Goal: Task Accomplishment & Management: Use online tool/utility

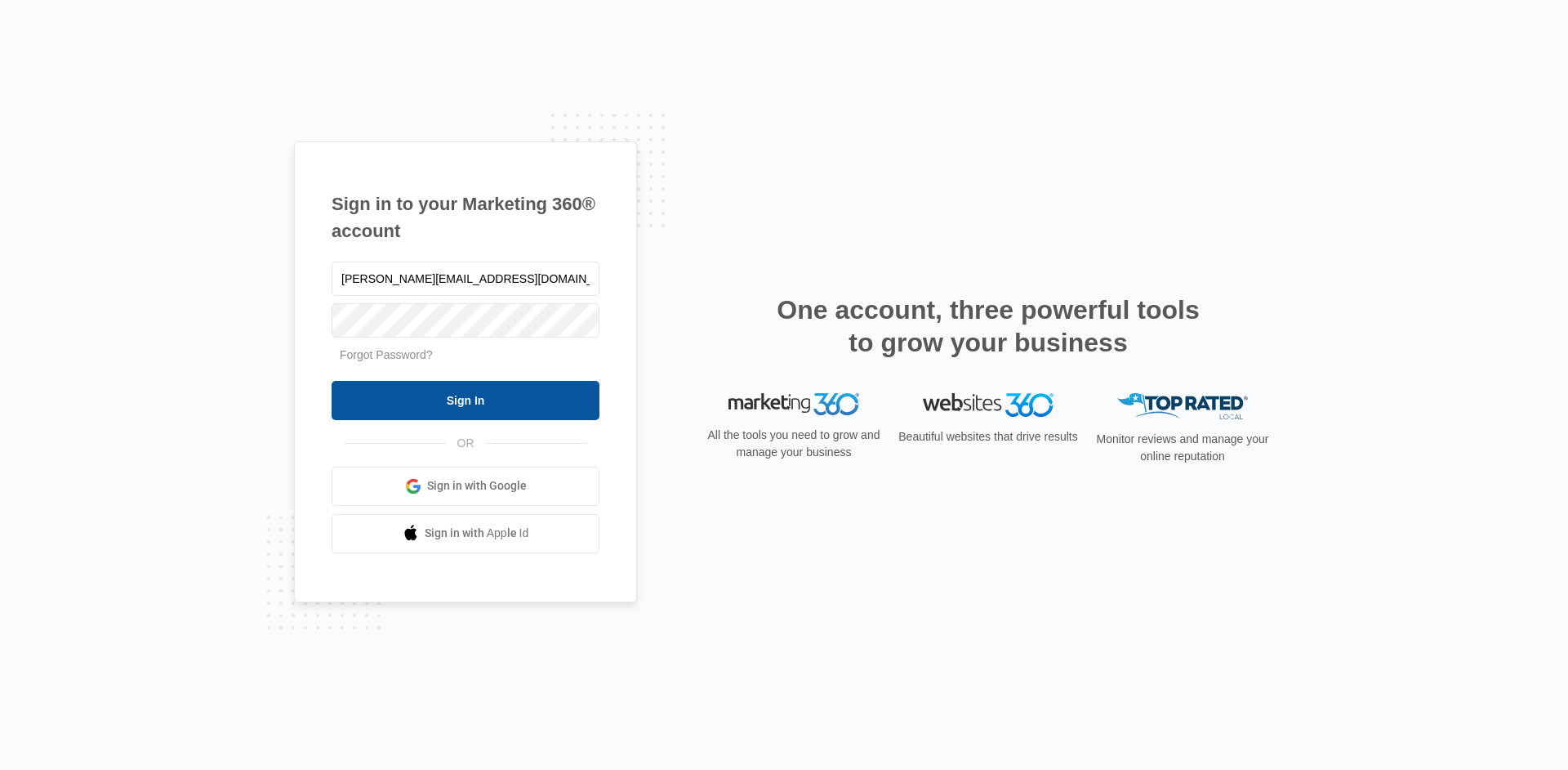
type input "[PERSON_NAME][EMAIL_ADDRESS][DOMAIN_NAME]"
click at [438, 387] on input "Sign In" at bounding box center [466, 400] width 268 height 39
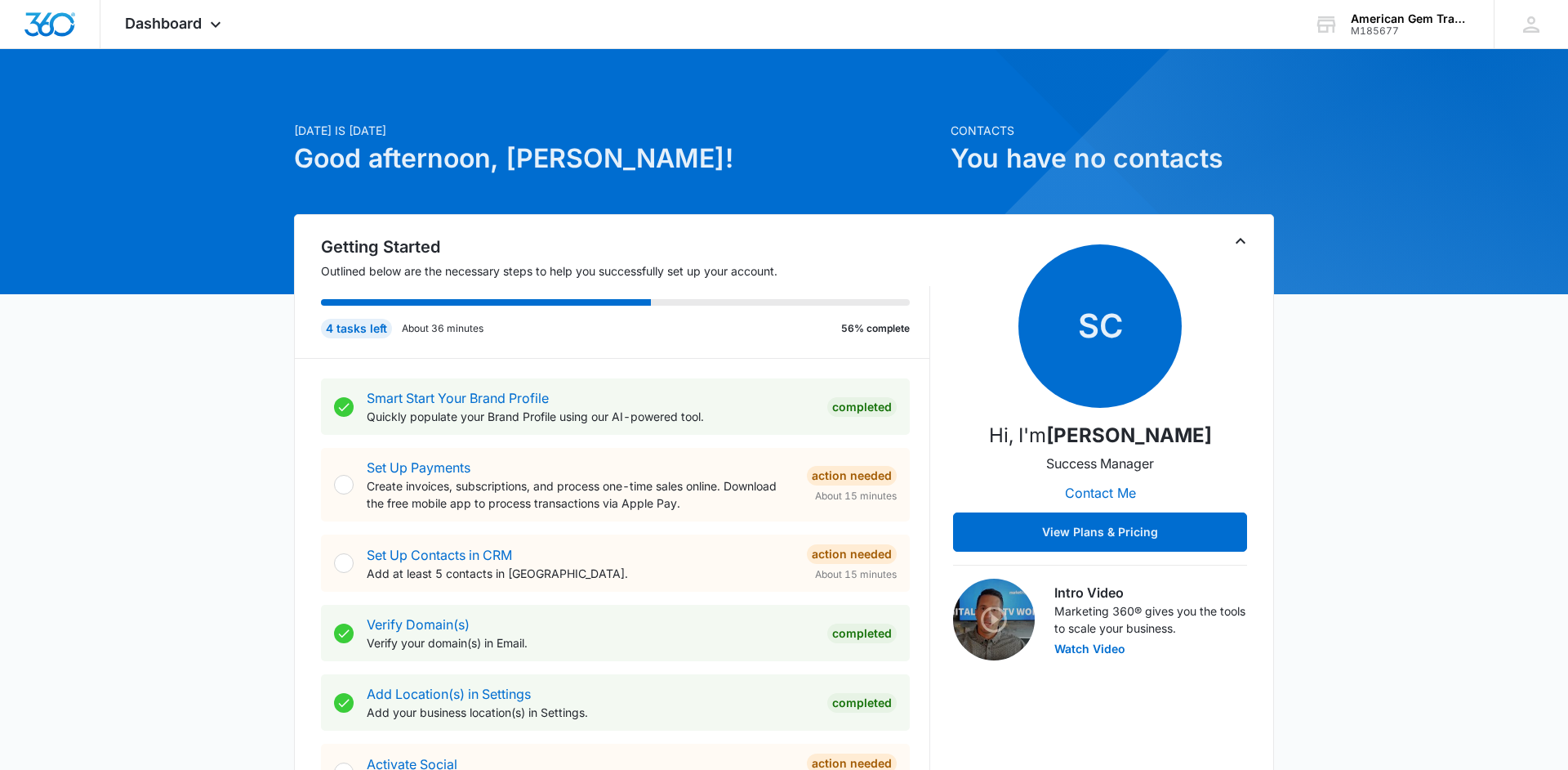
click at [1246, 240] on icon "Toggle Collapse" at bounding box center [1241, 241] width 20 height 20
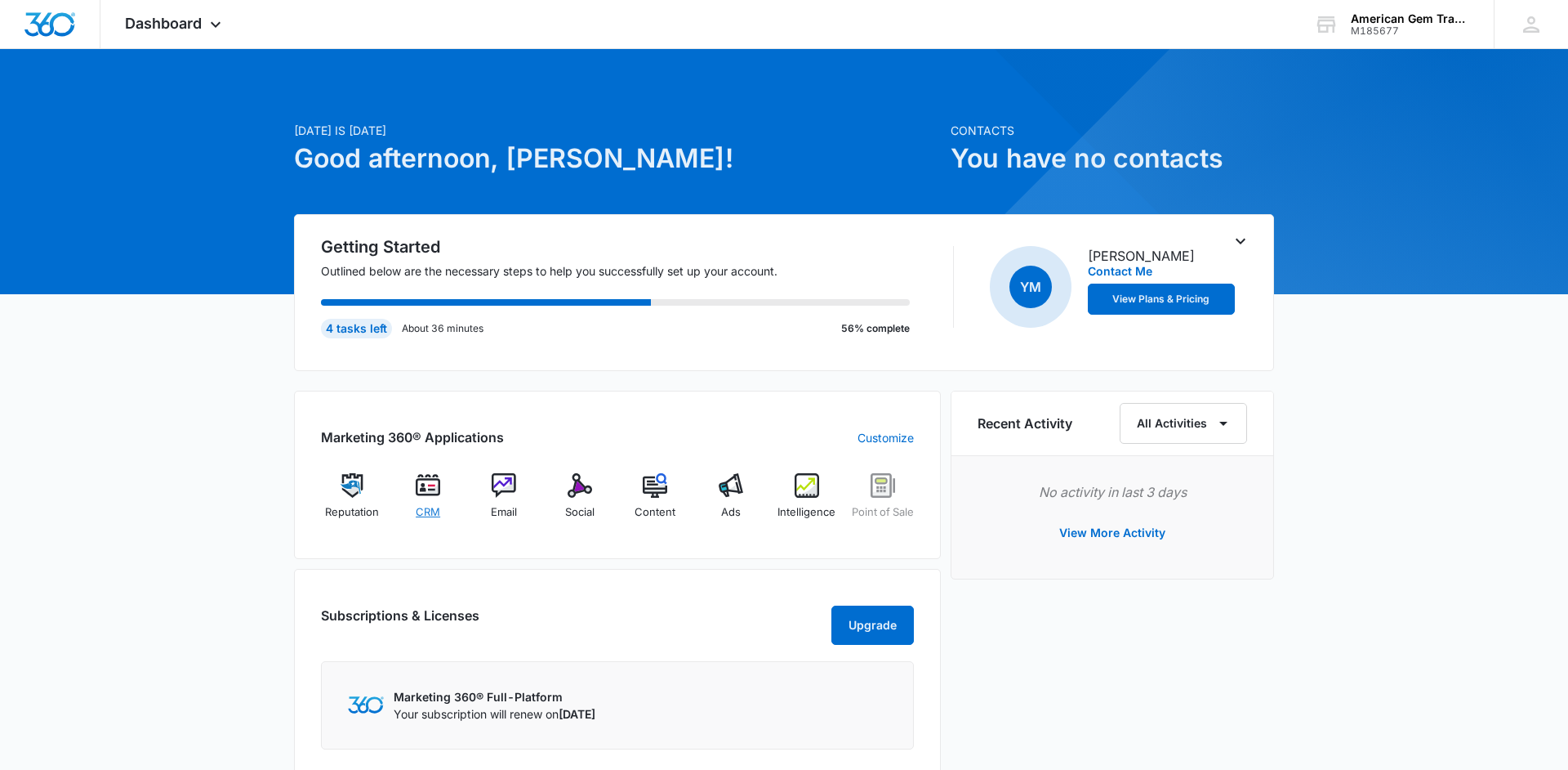
click at [428, 481] on img at bounding box center [428, 485] width 24 height 24
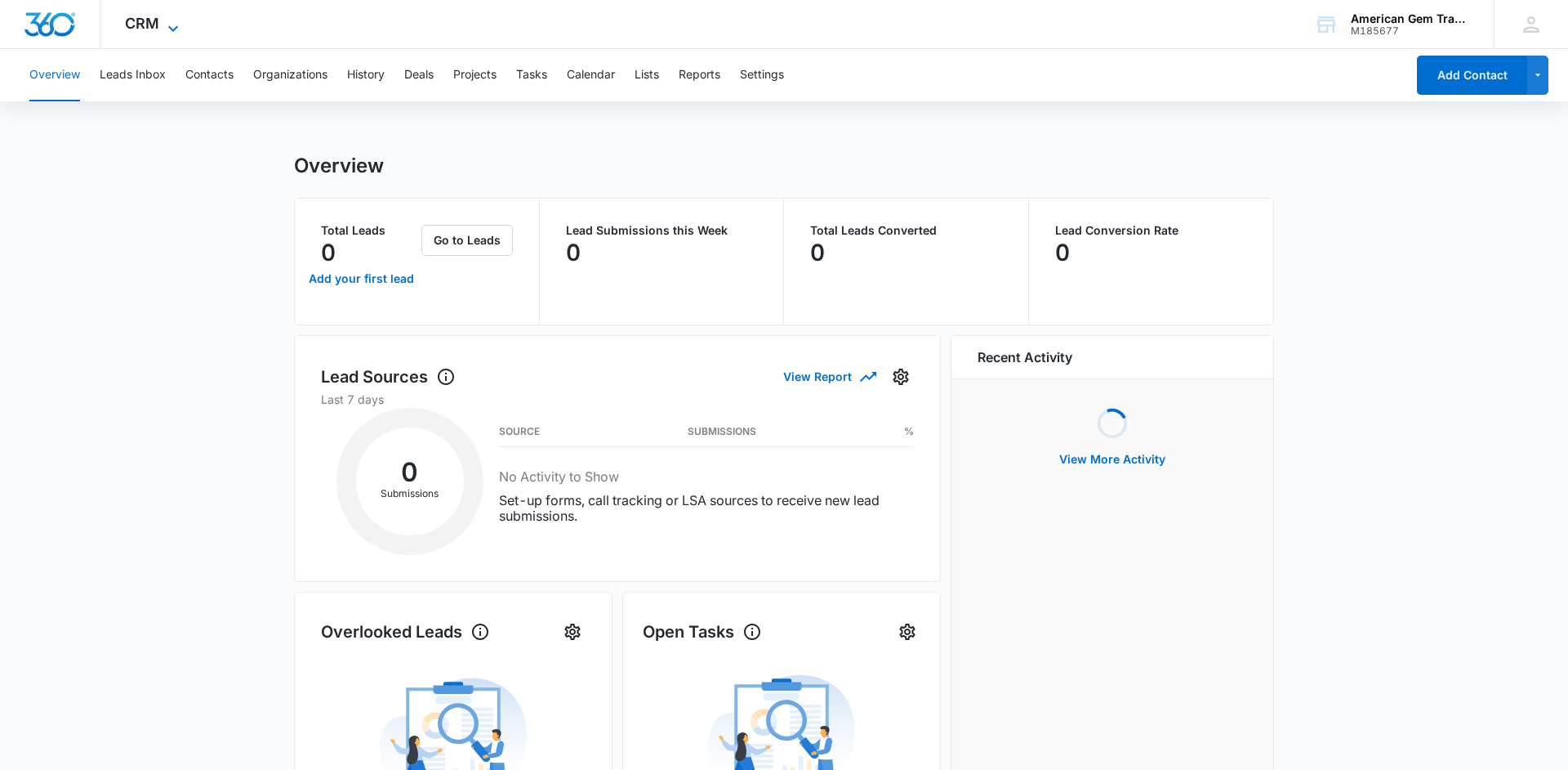
click at [149, 22] on span "CRM" at bounding box center [143, 23] width 34 height 17
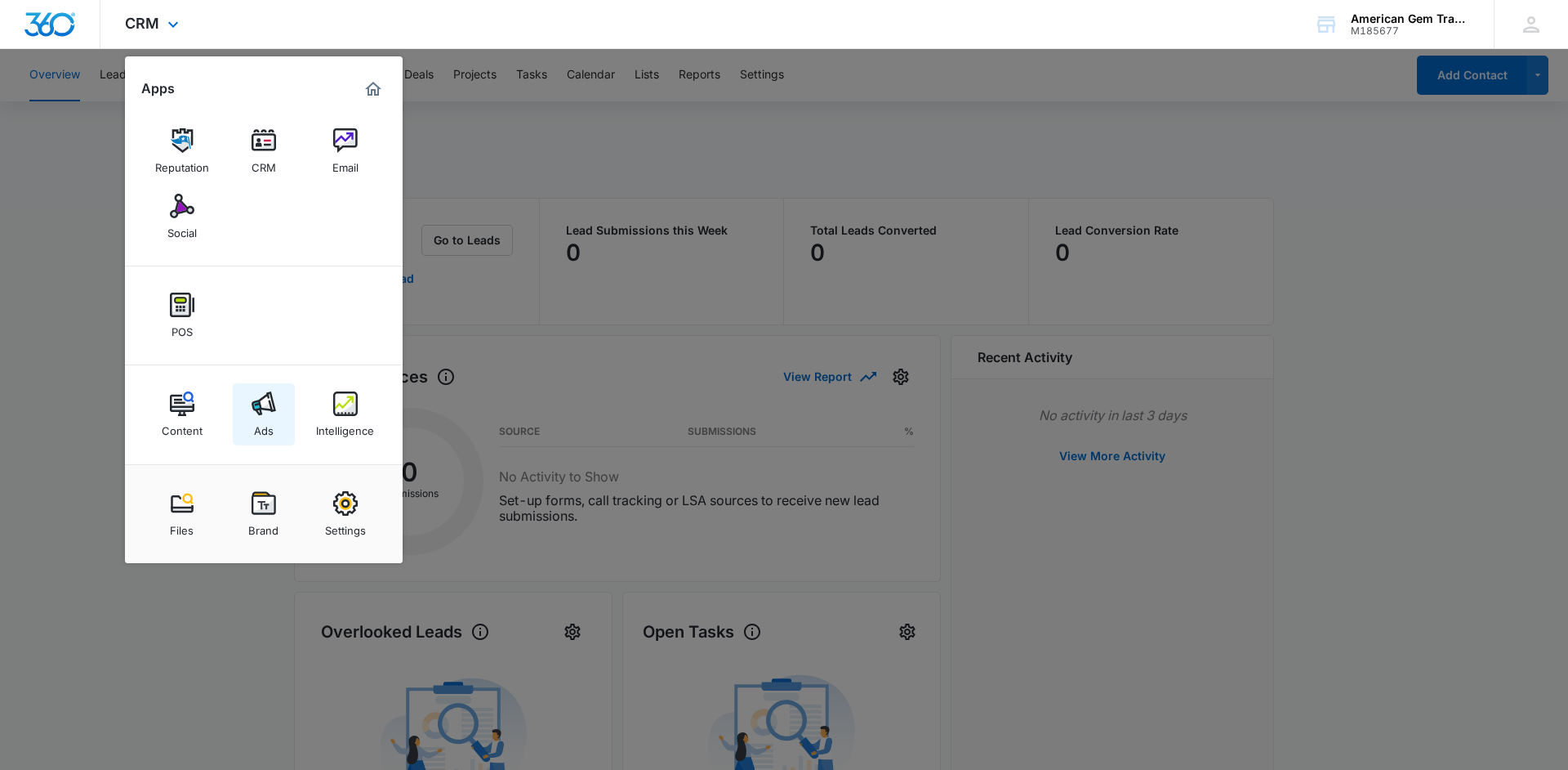
click at [263, 414] on img at bounding box center [263, 404] width 24 height 24
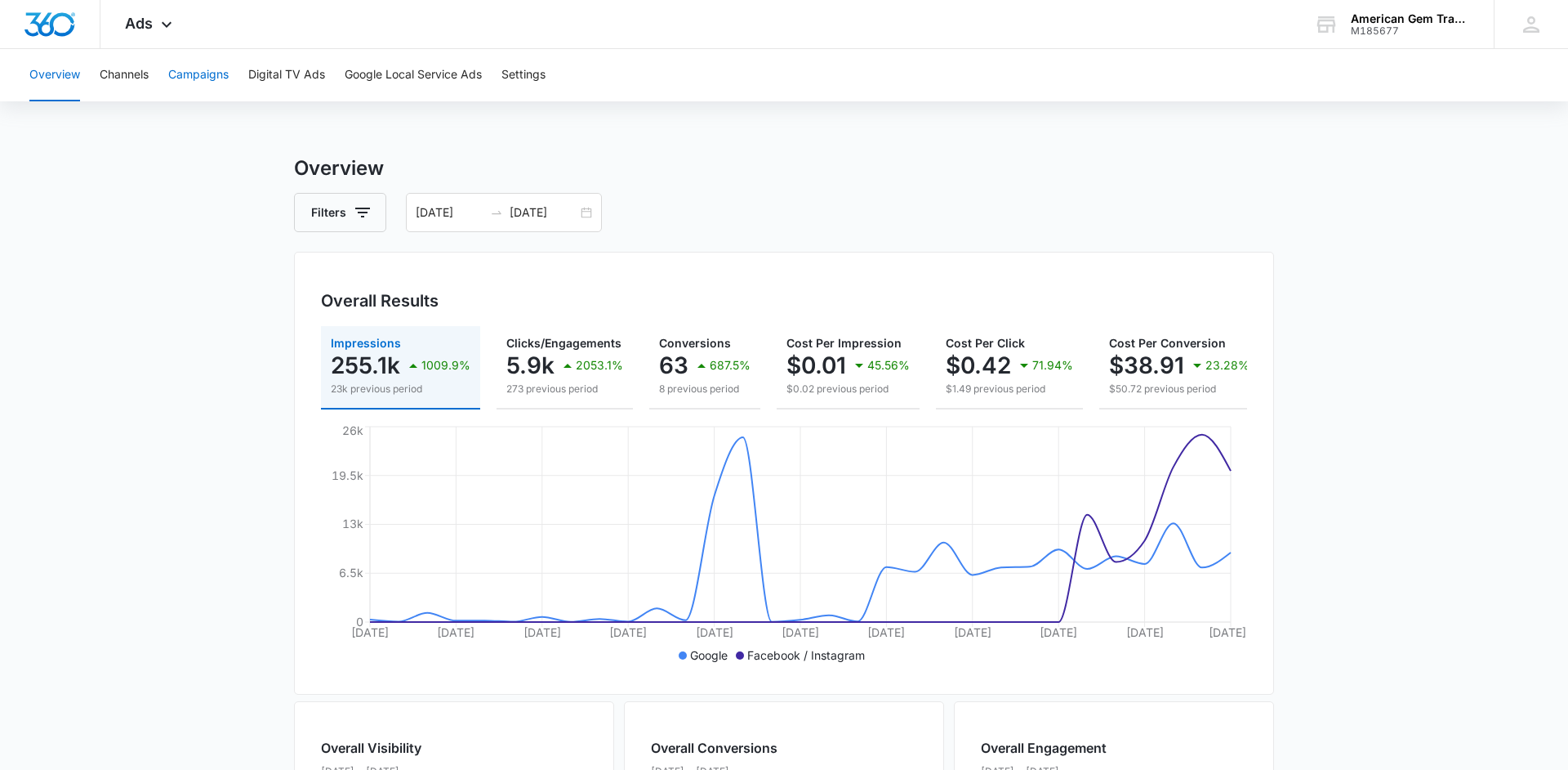
click at [186, 73] on button "Campaigns" at bounding box center [198, 75] width 60 height 52
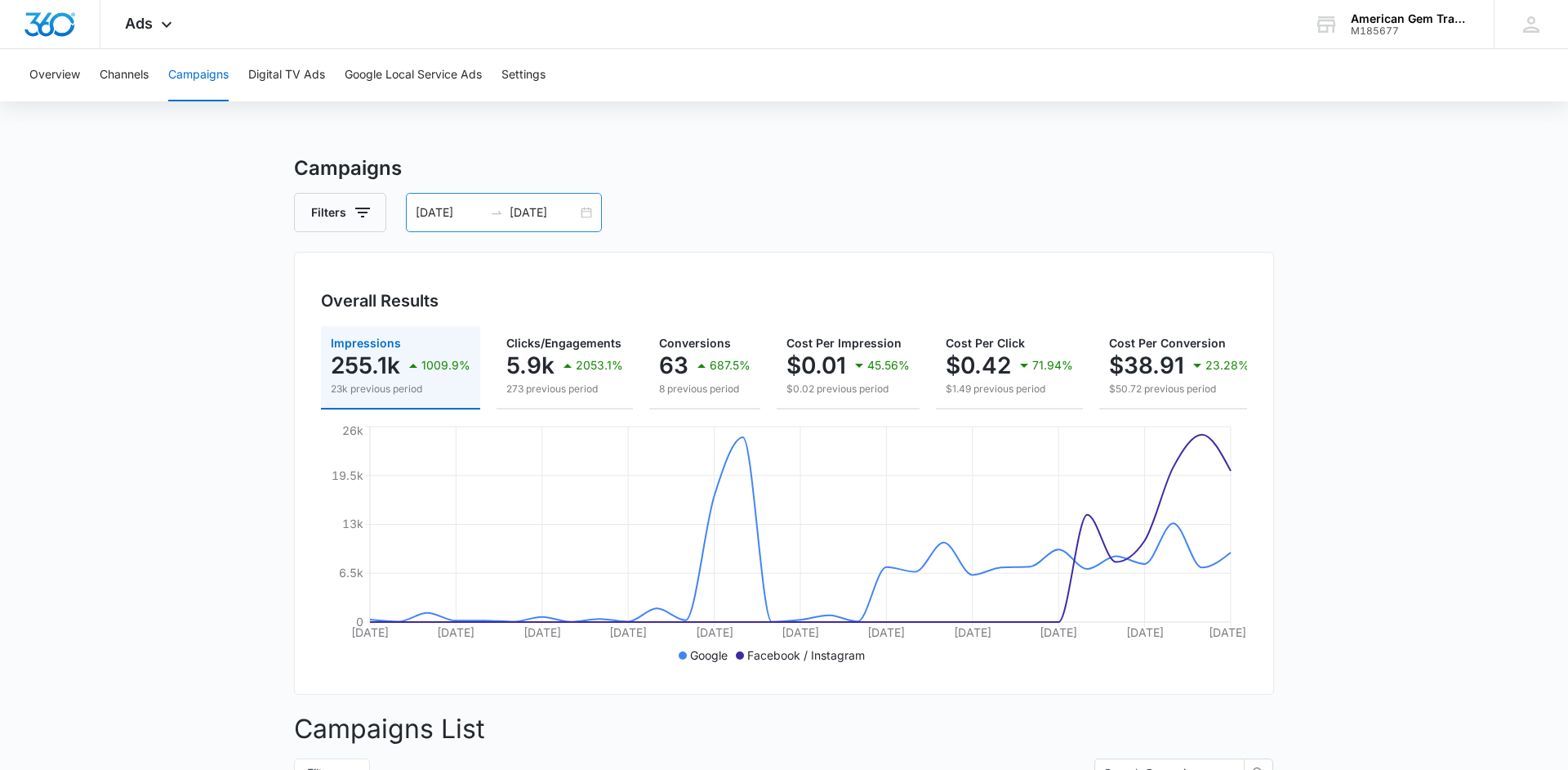
click at [506, 212] on div at bounding box center [496, 212] width 26 height 13
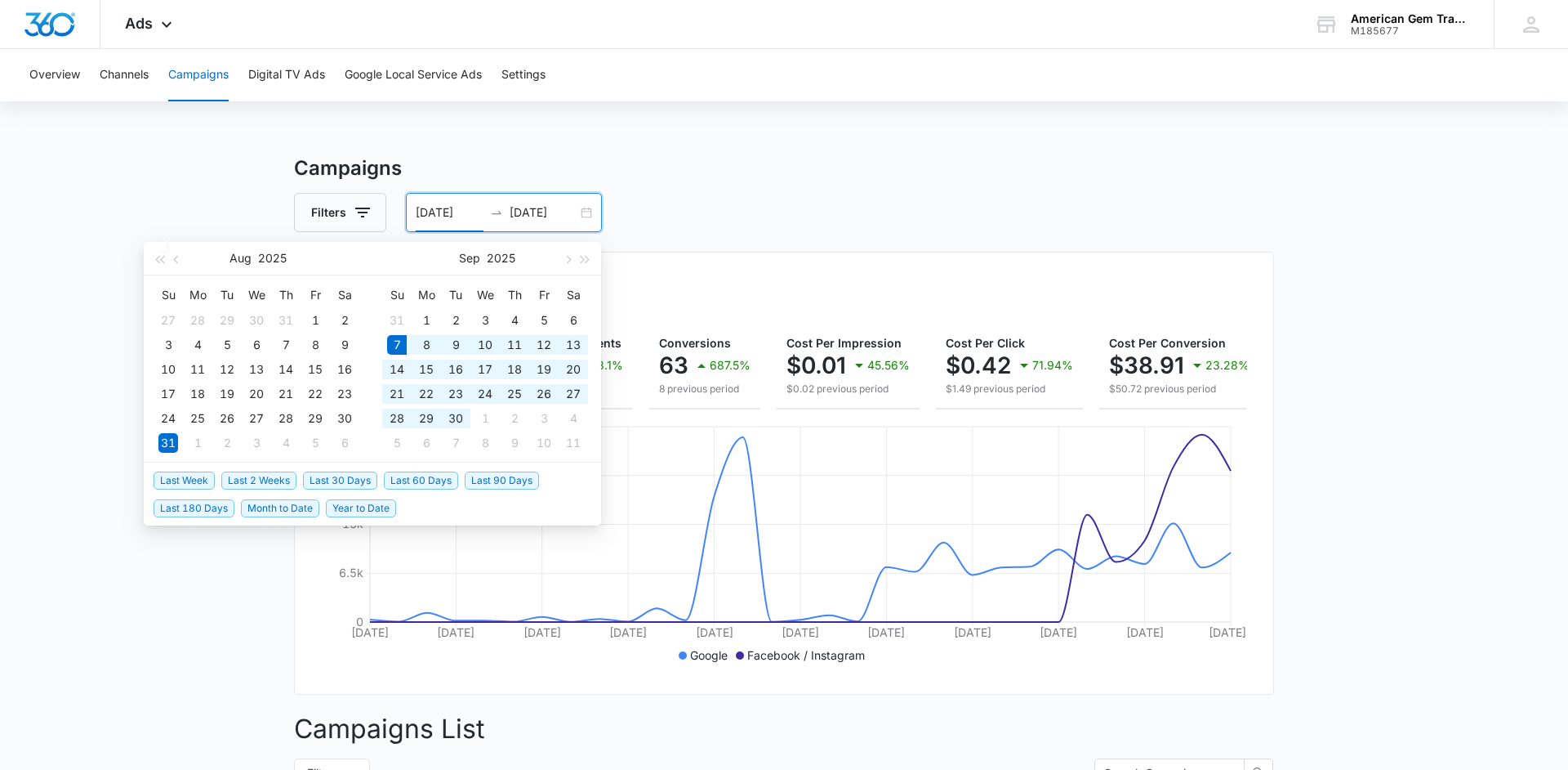
click at [336, 479] on span "Last 30 Days" at bounding box center [340, 480] width 74 height 18
type input "[DATE]"
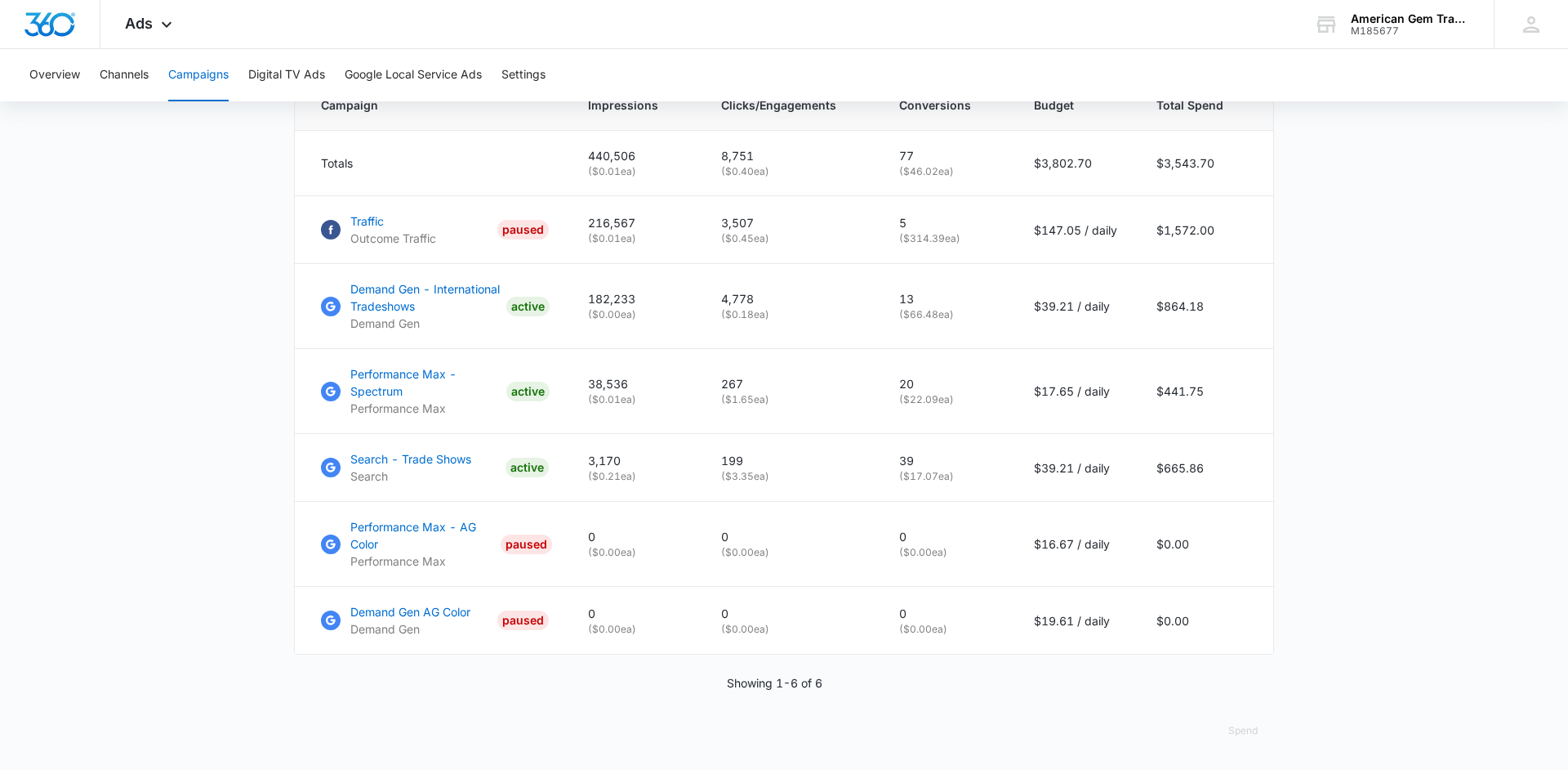
scroll to position [716, 0]
click at [431, 463] on p "Search - Trade Shows" at bounding box center [410, 461] width 121 height 17
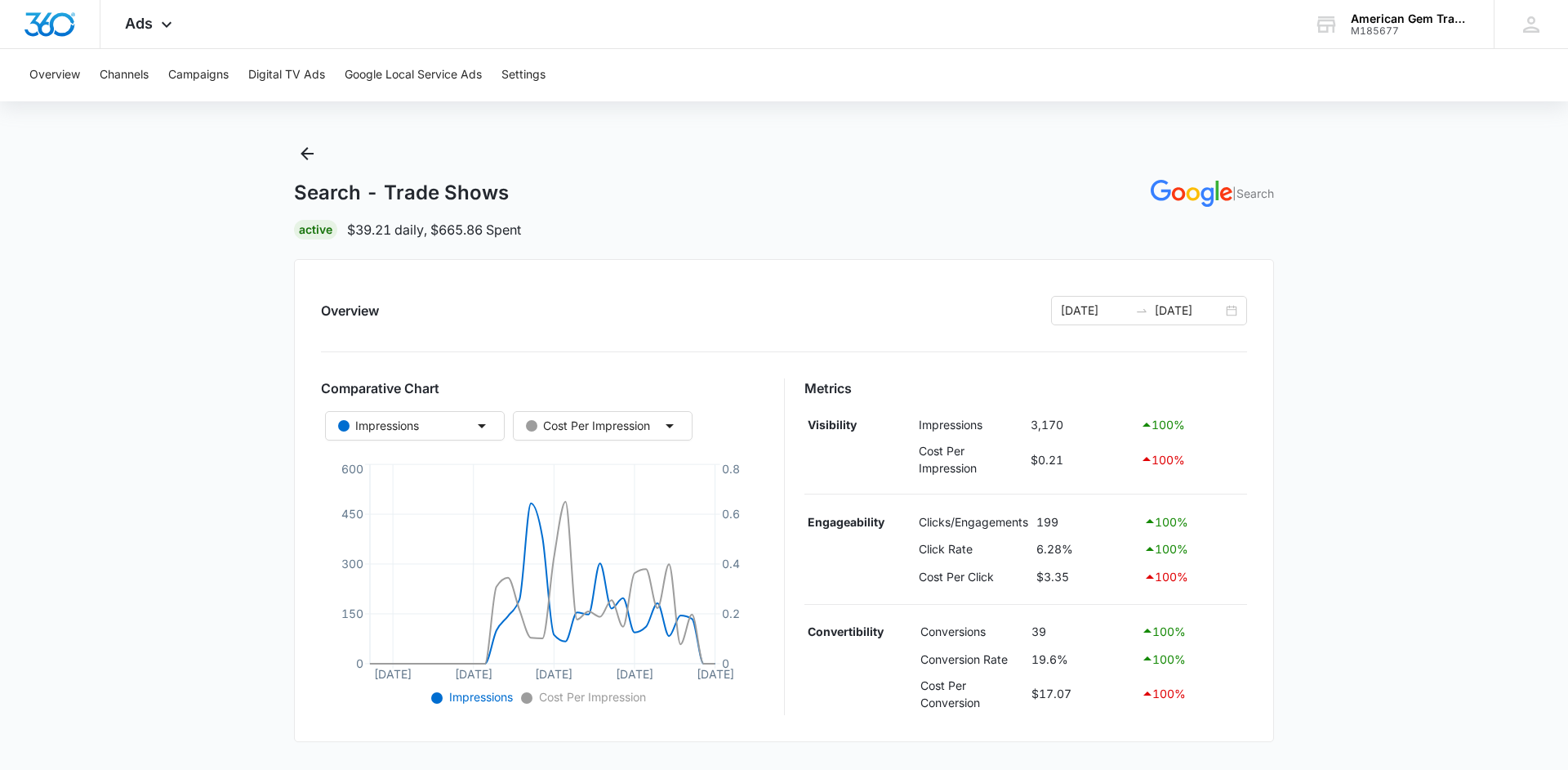
scroll to position [14, 0]
click at [318, 162] on button "Back" at bounding box center [307, 153] width 26 height 26
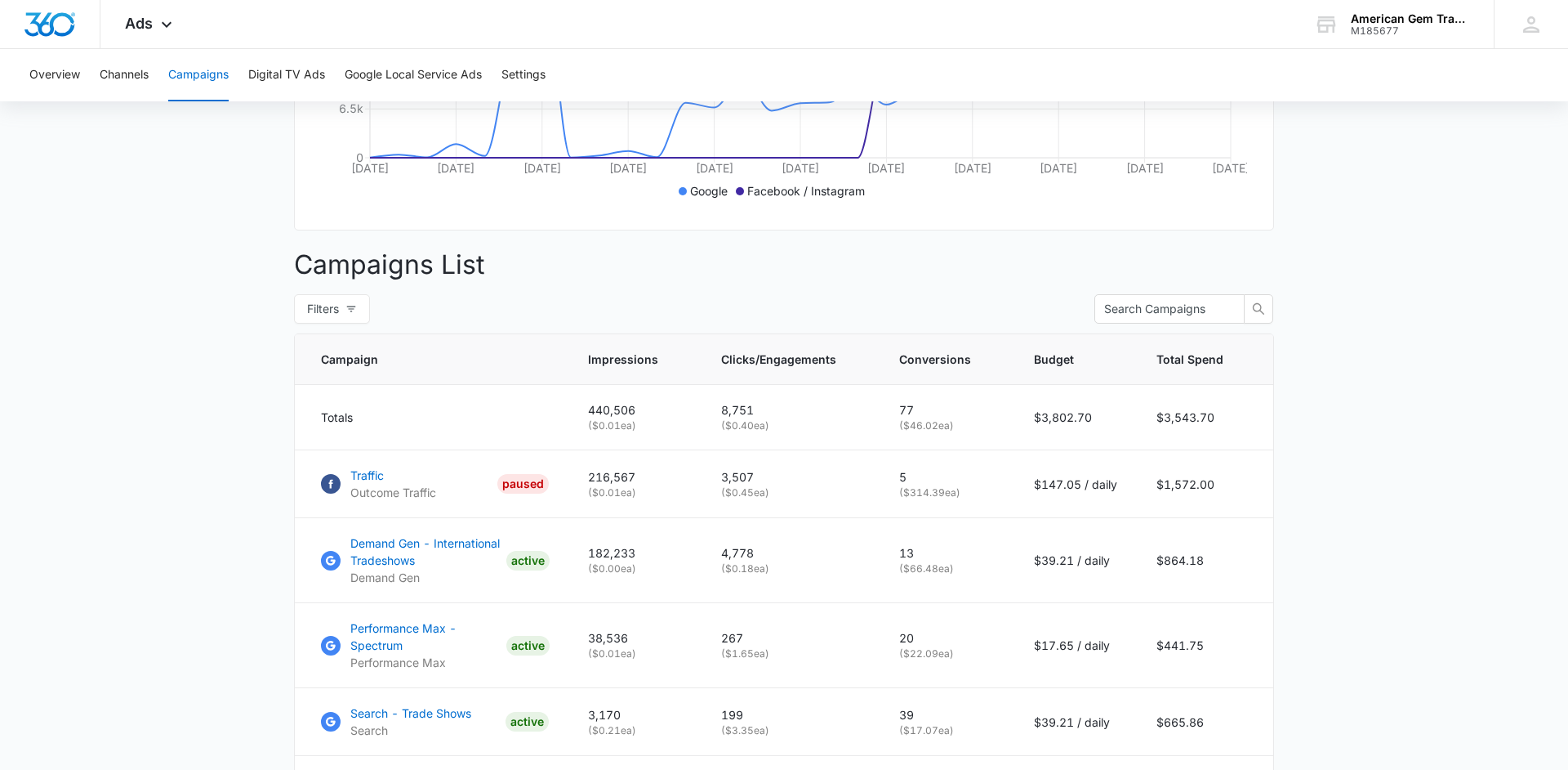
scroll to position [703, 0]
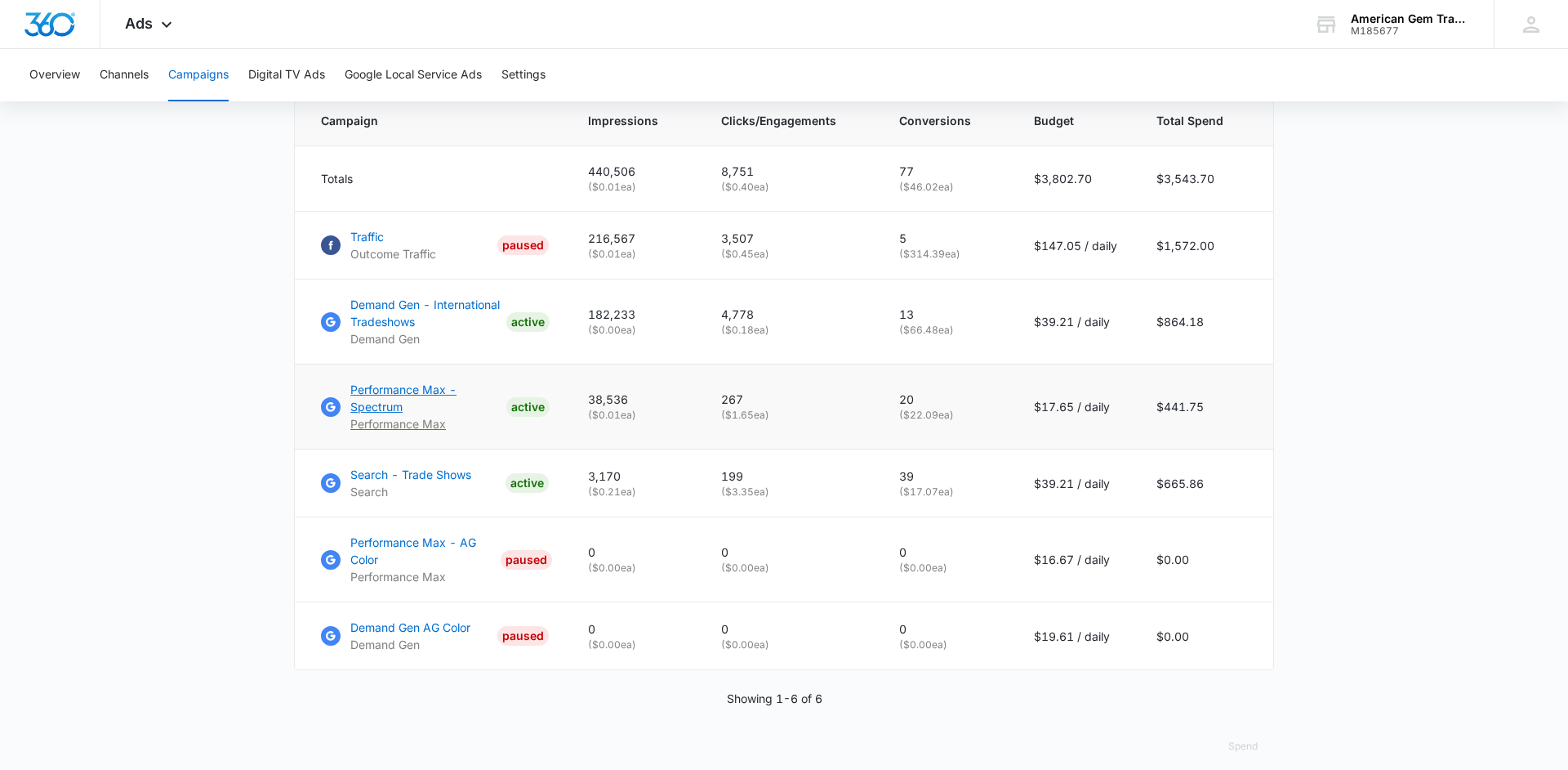
click at [374, 404] on p "Performance Max - Spectrum" at bounding box center [425, 398] width 150 height 34
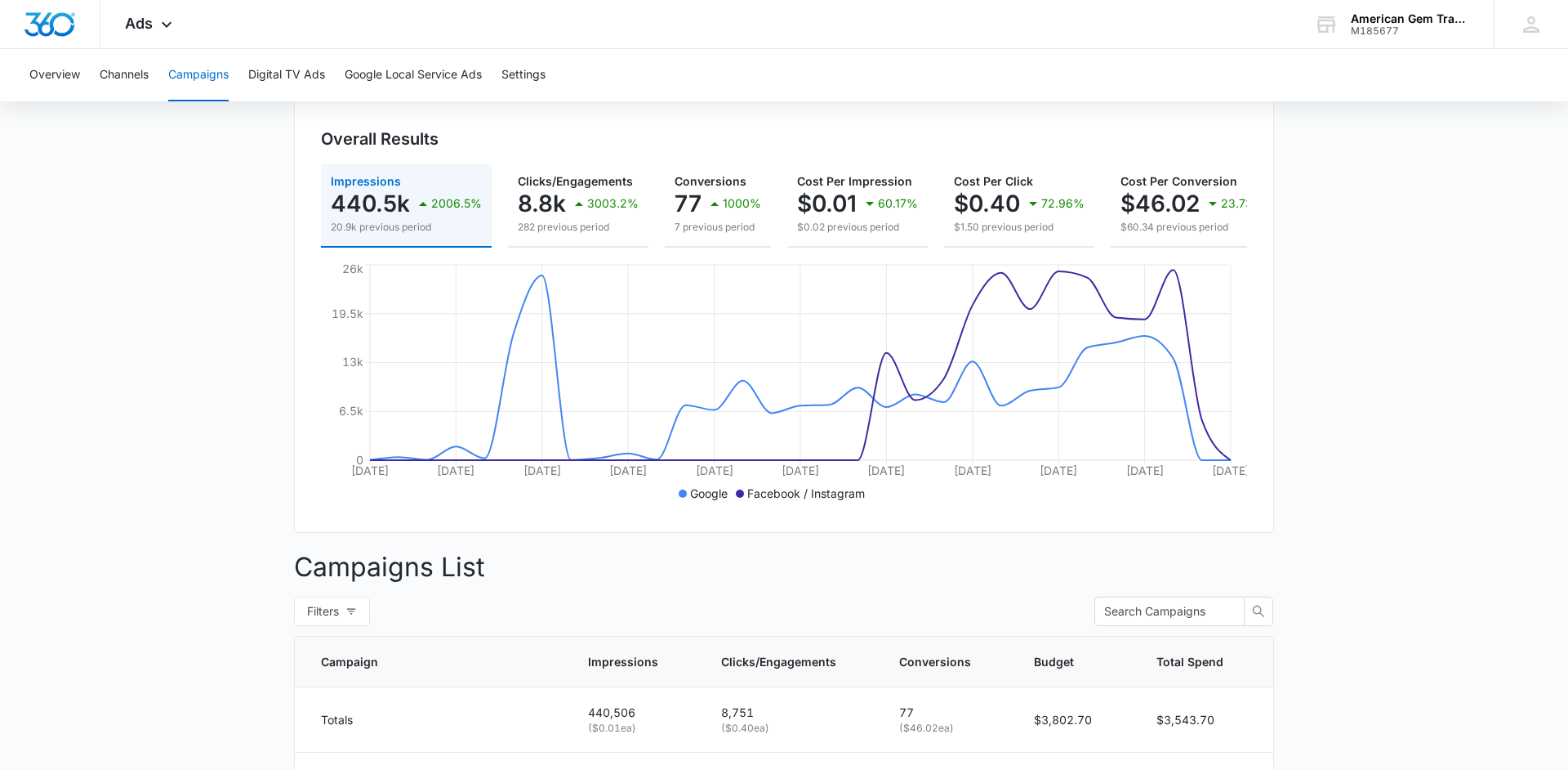
scroll to position [161, 0]
